Goal: Task Accomplishment & Management: Use online tool/utility

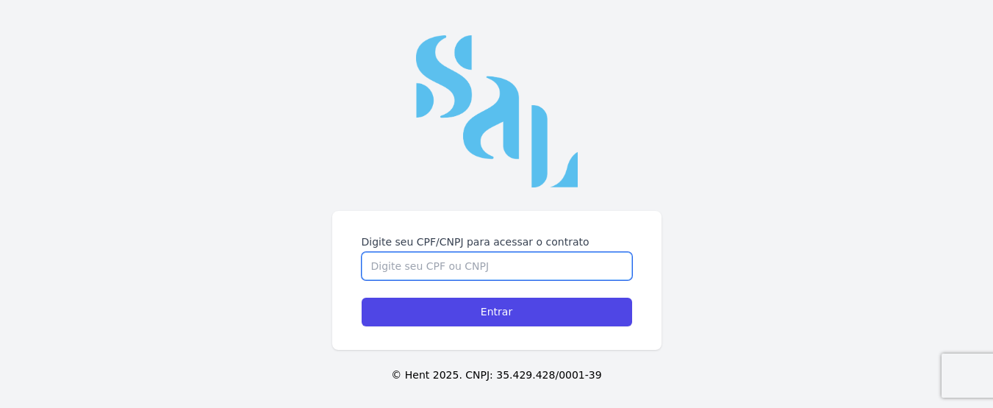
click at [454, 272] on input "Digite seu CPF/CNPJ para acessar o contrato" at bounding box center [497, 266] width 270 height 28
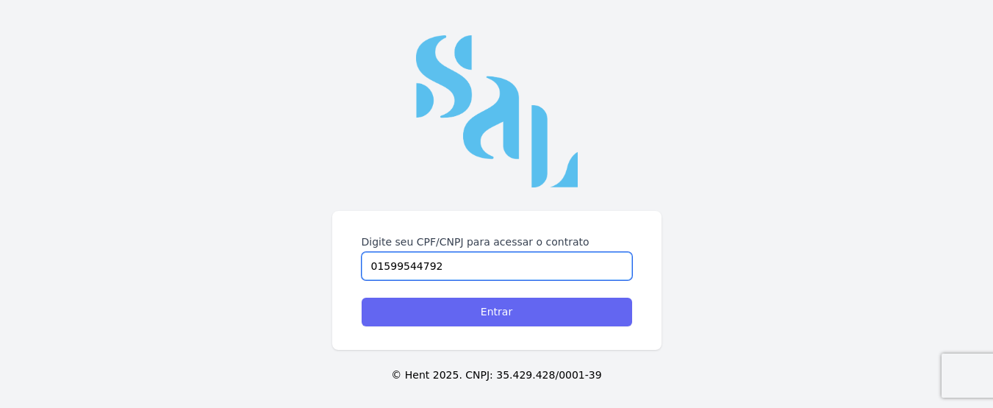
type input "01599544792"
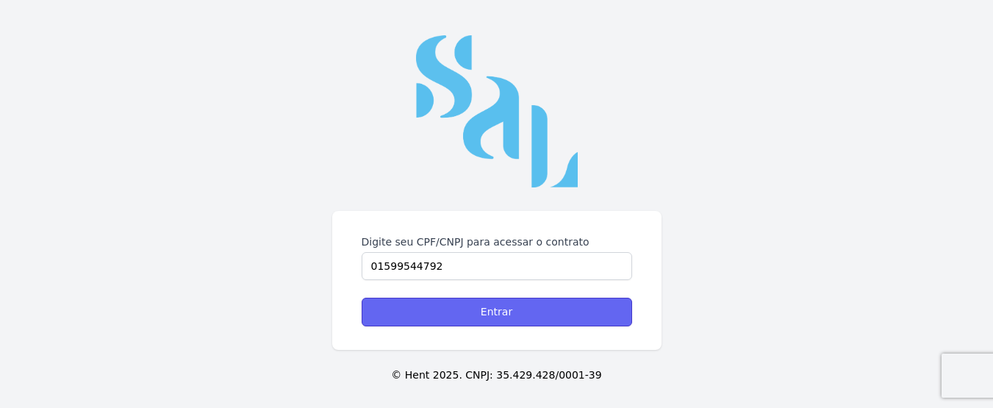
click at [489, 311] on input "Entrar" at bounding box center [497, 312] width 270 height 29
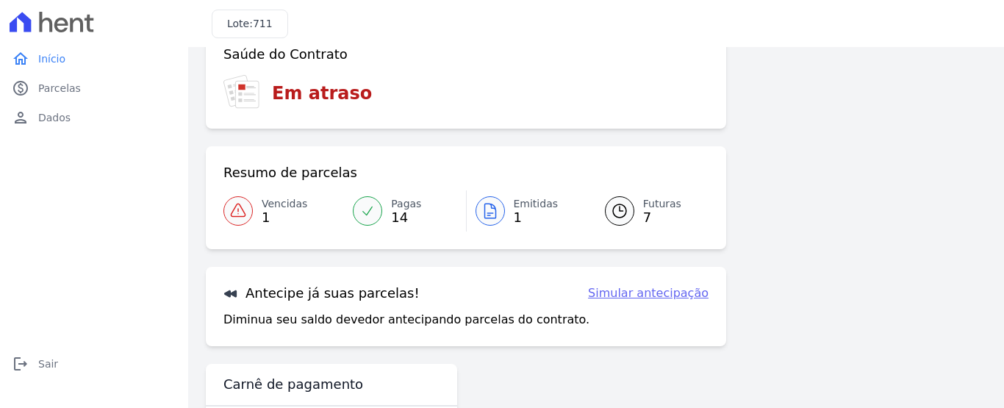
scroll to position [153, 0]
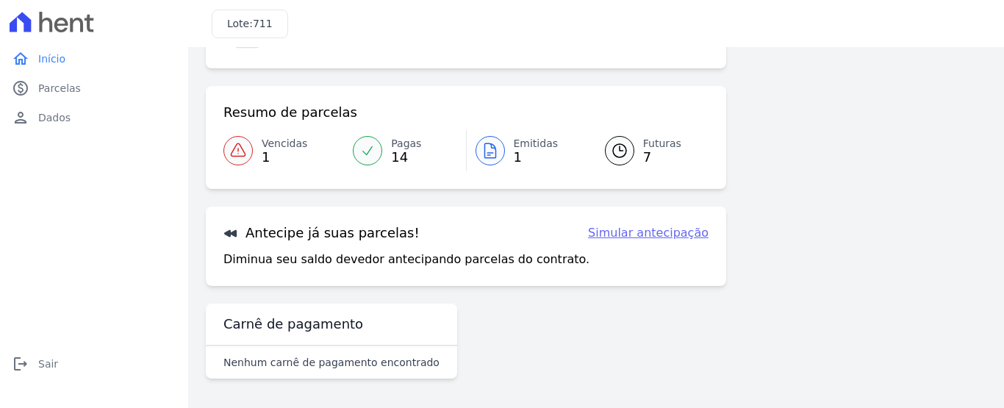
click at [514, 147] on span "Emitidas" at bounding box center [536, 143] width 45 height 15
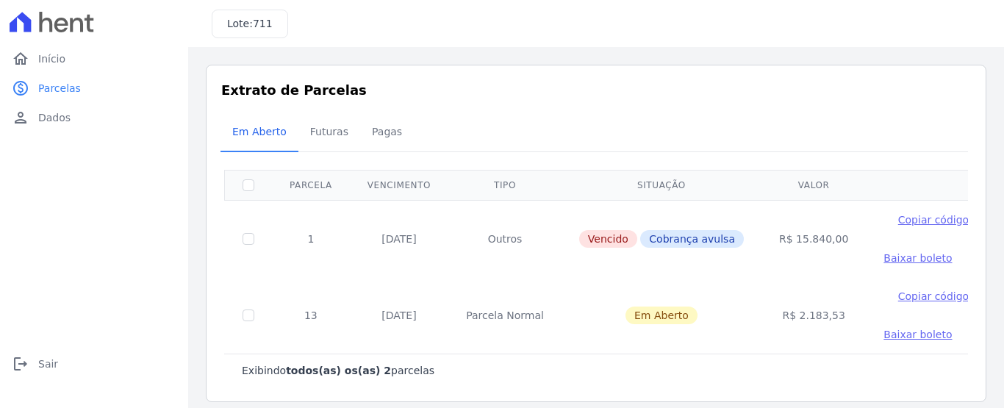
click at [883, 338] on span "Baixar boleto" at bounding box center [917, 334] width 68 height 12
click at [62, 86] on span "Parcelas" at bounding box center [59, 88] width 43 height 15
click at [320, 132] on span "Futuras" at bounding box center [329, 131] width 56 height 29
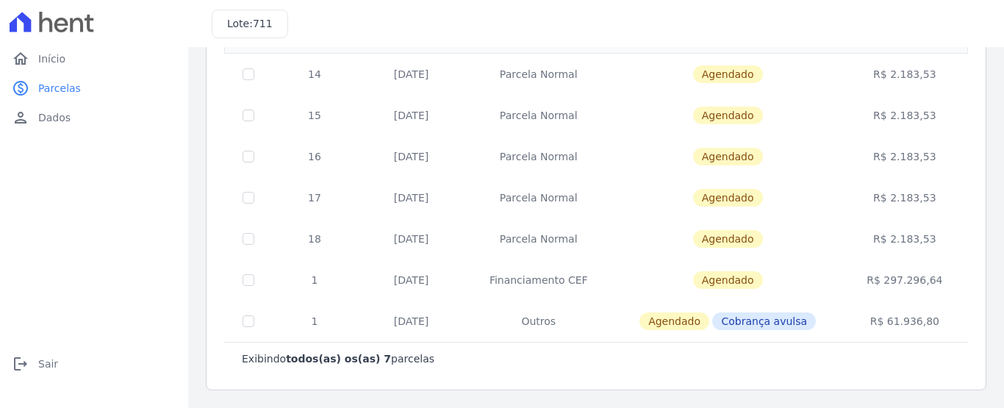
scroll to position [112, 0]
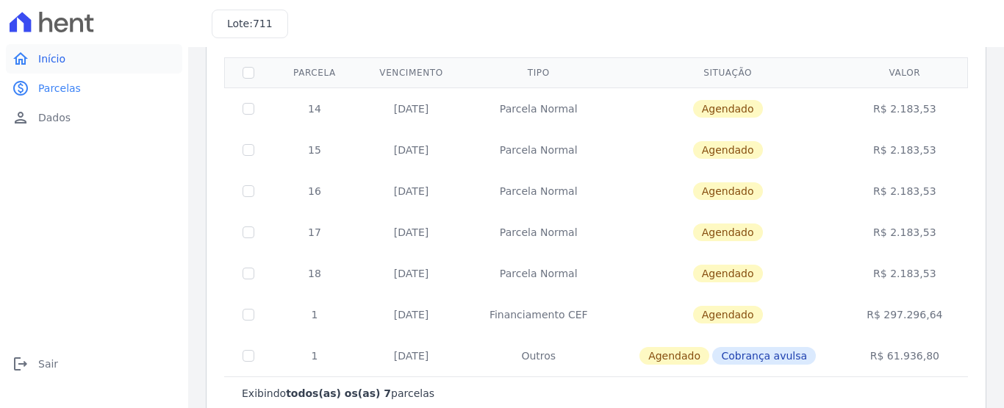
click at [45, 62] on span "Início" at bounding box center [51, 58] width 27 height 15
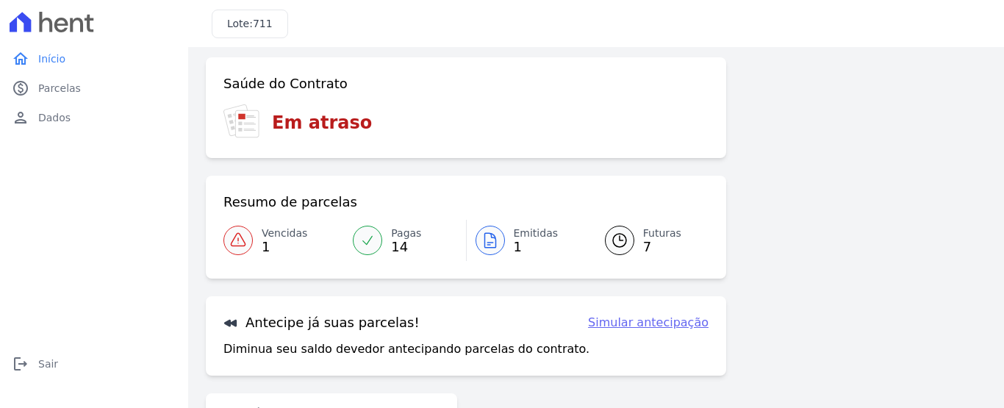
scroll to position [97, 0]
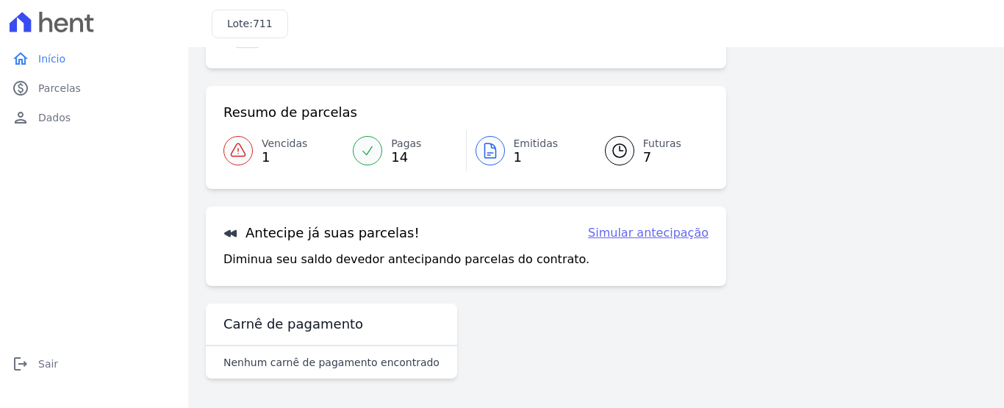
click at [653, 230] on link "Simular antecipação" at bounding box center [648, 233] width 121 height 18
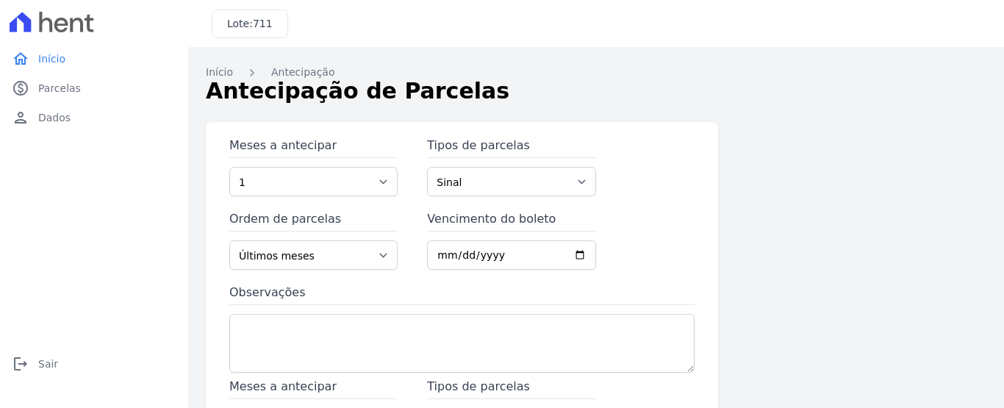
scroll to position [27, 0]
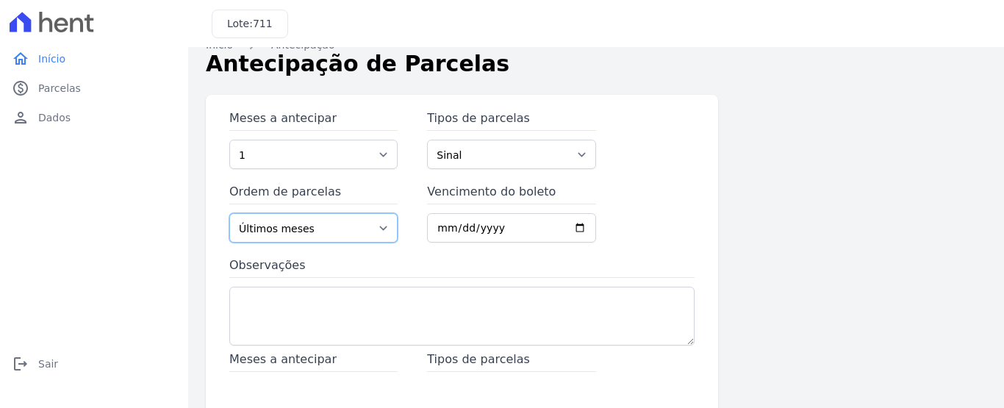
click at [378, 228] on select "Últimos meses Primeiros meses" at bounding box center [313, 227] width 168 height 29
click at [229, 213] on select "Últimos meses Primeiros meses" at bounding box center [313, 227] width 168 height 29
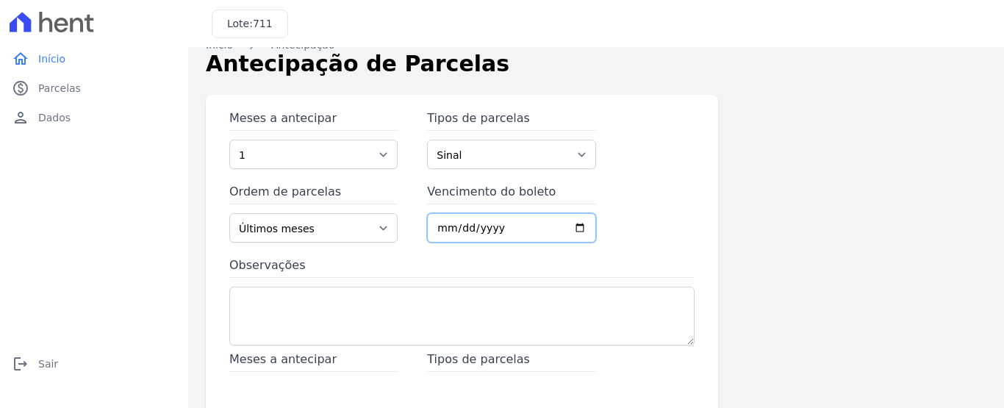
click at [445, 223] on input "Vencimento do boleto" at bounding box center [511, 227] width 168 height 29
type input "[DATE]"
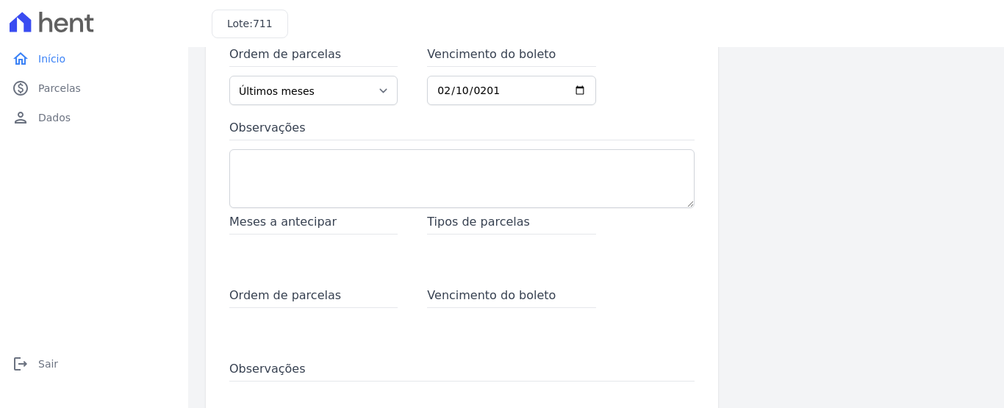
scroll to position [166, 0]
click at [327, 253] on div "Meses a antecipar" at bounding box center [313, 241] width 168 height 59
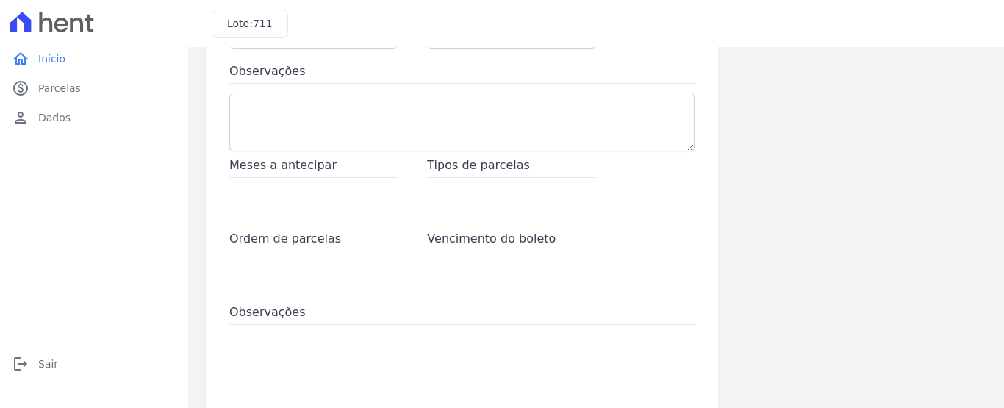
scroll to position [291, 0]
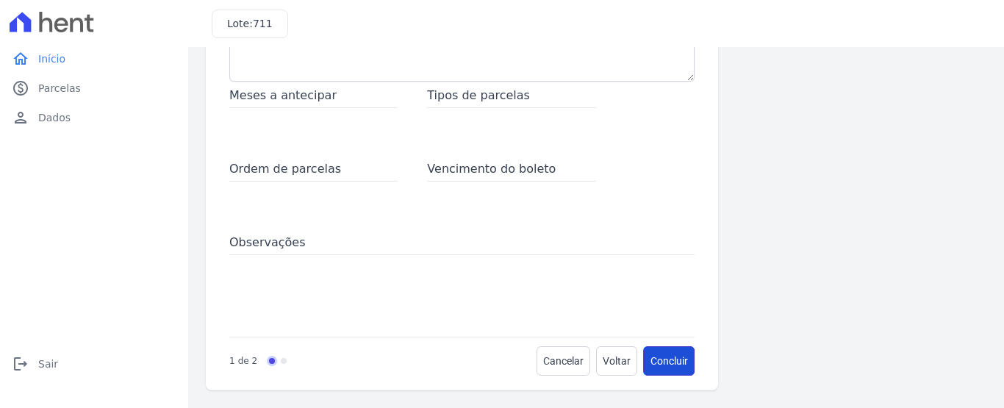
click at [666, 356] on button "Concluir" at bounding box center [669, 360] width 51 height 29
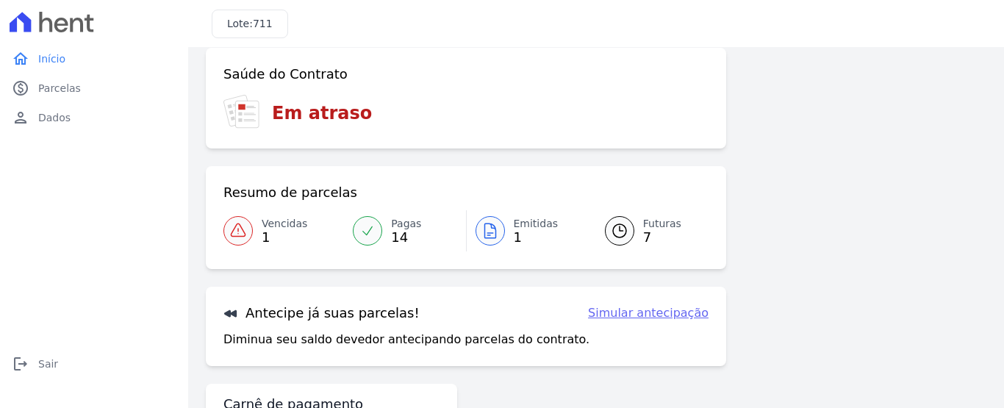
scroll to position [97, 0]
